Goal: Task Accomplishment & Management: Manage account settings

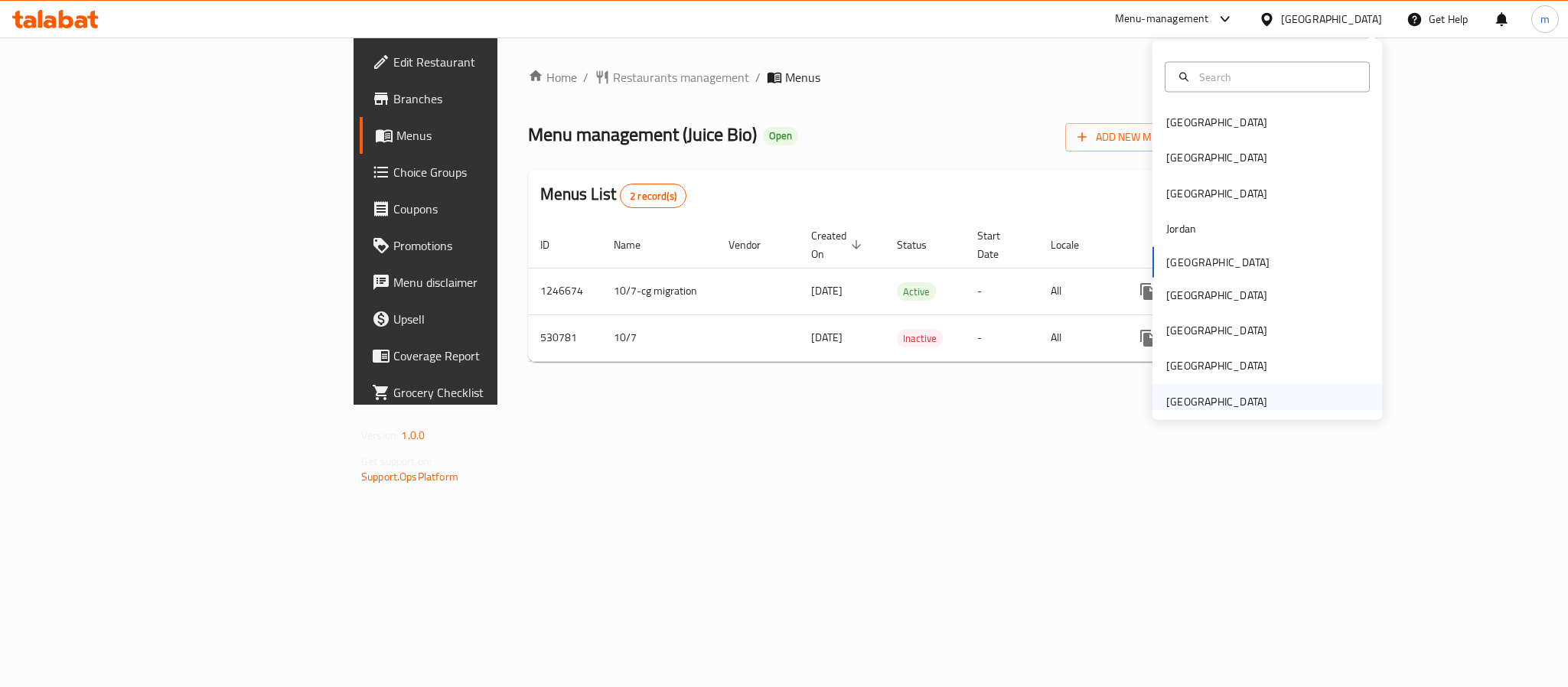
click at [1240, 396] on div "[GEOGRAPHIC_DATA]" at bounding box center [1216, 400] width 101 height 16
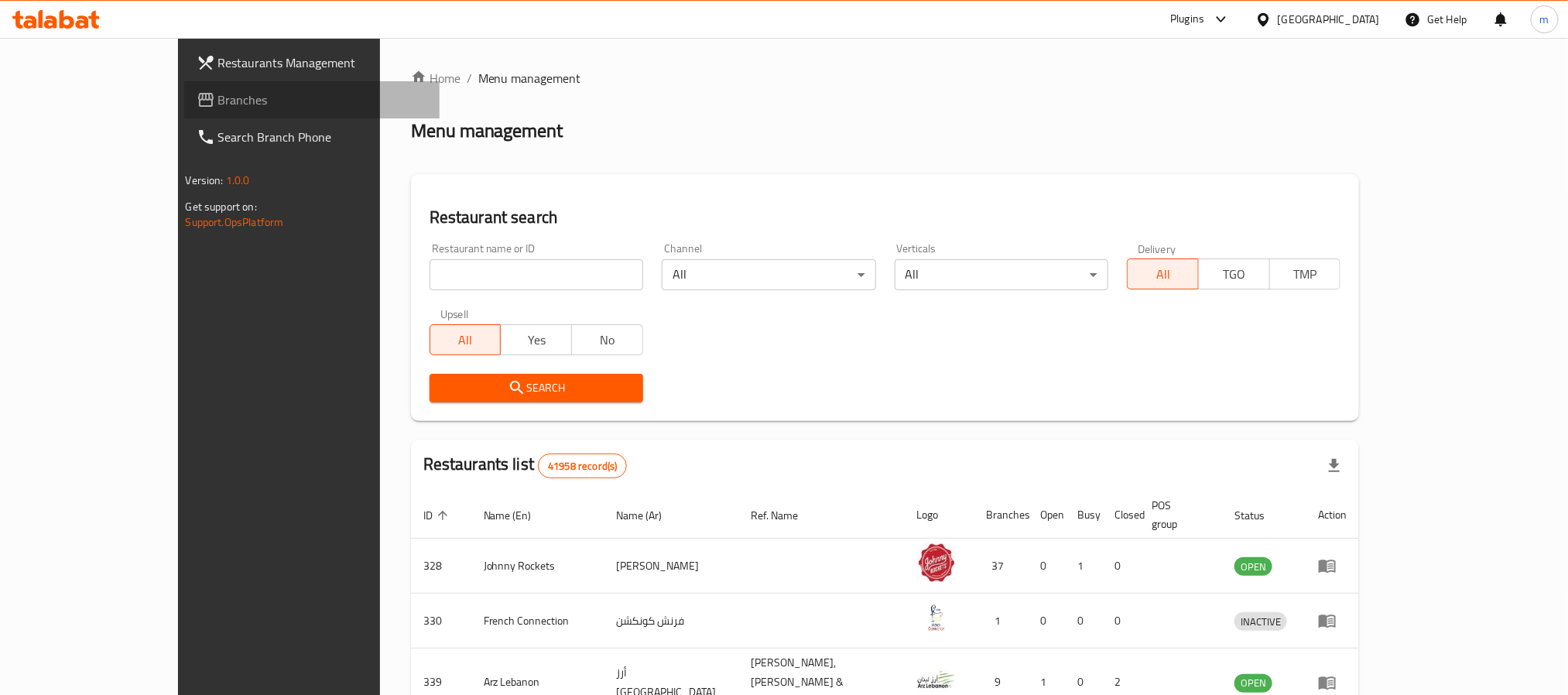
click at [219, 105] on span "Branches" at bounding box center [323, 100] width 209 height 18
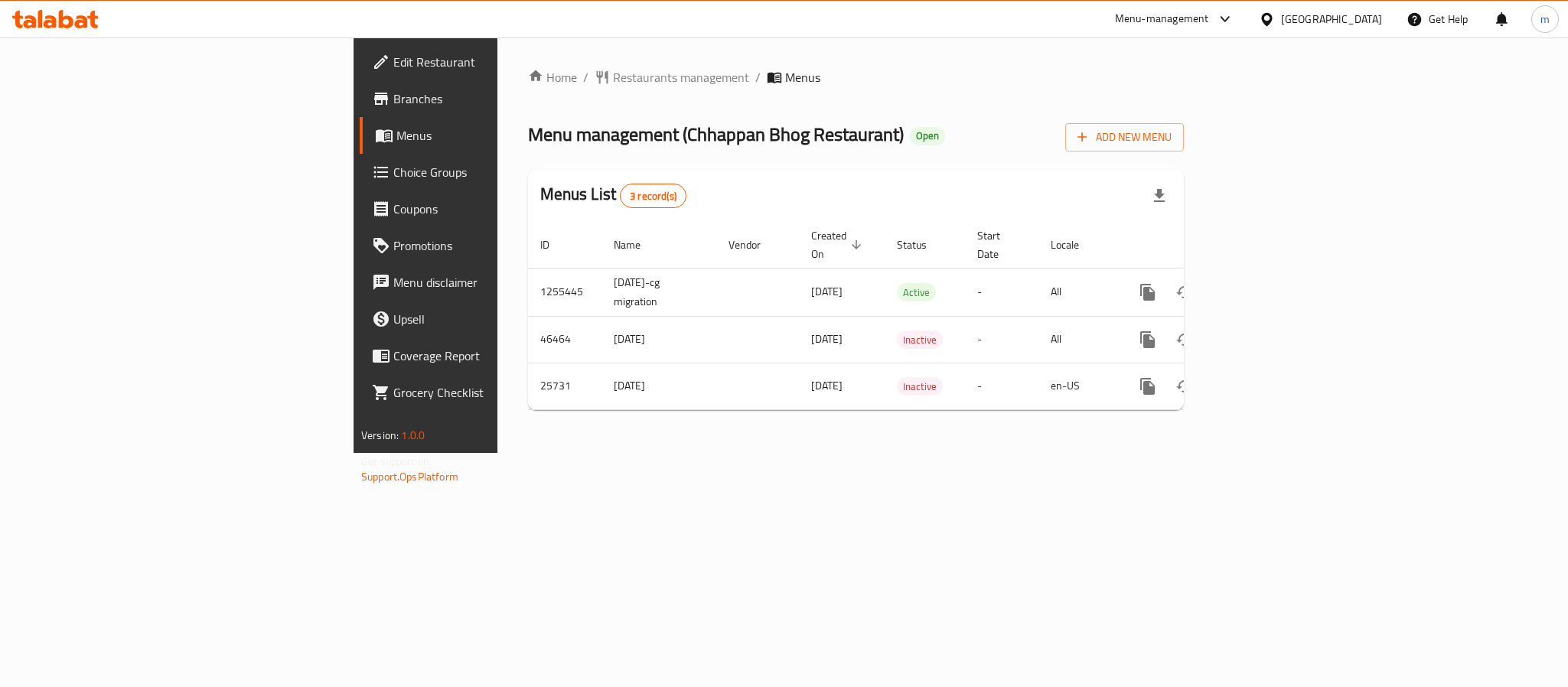
drag, startPoint x: 452, startPoint y: 127, endPoint x: 690, endPoint y: 124, distance: 238.0
click at [690, 124] on h2 "Menu management ( Chhappan Bhog Restaurant ) Open" at bounding box center [736, 135] width 417 height 24
click at [838, 112] on div "Home / Restaurants management / Menus Menu management ( Chhappan Bhog Restauran…" at bounding box center [856, 245] width 656 height 354
